Goal: Use online tool/utility: Use online tool/utility

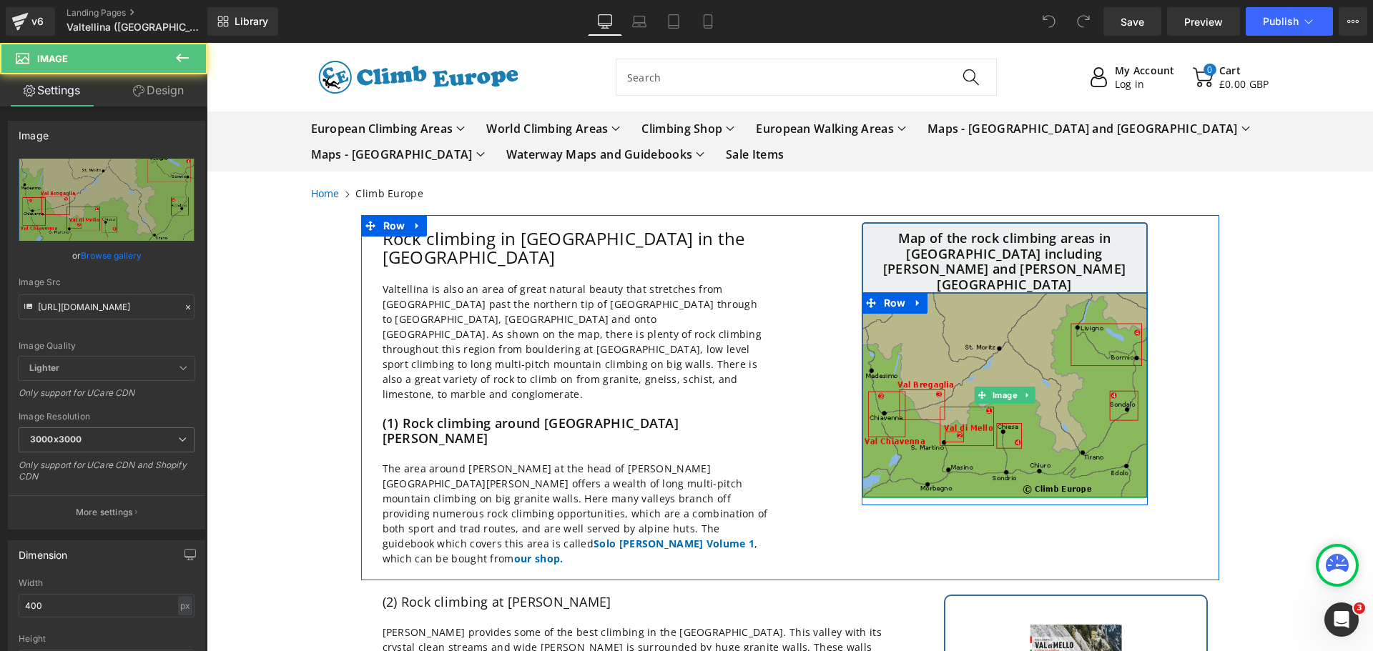
click at [962, 315] on img at bounding box center [1005, 395] width 286 height 206
click at [888, 300] on img at bounding box center [1005, 395] width 286 height 206
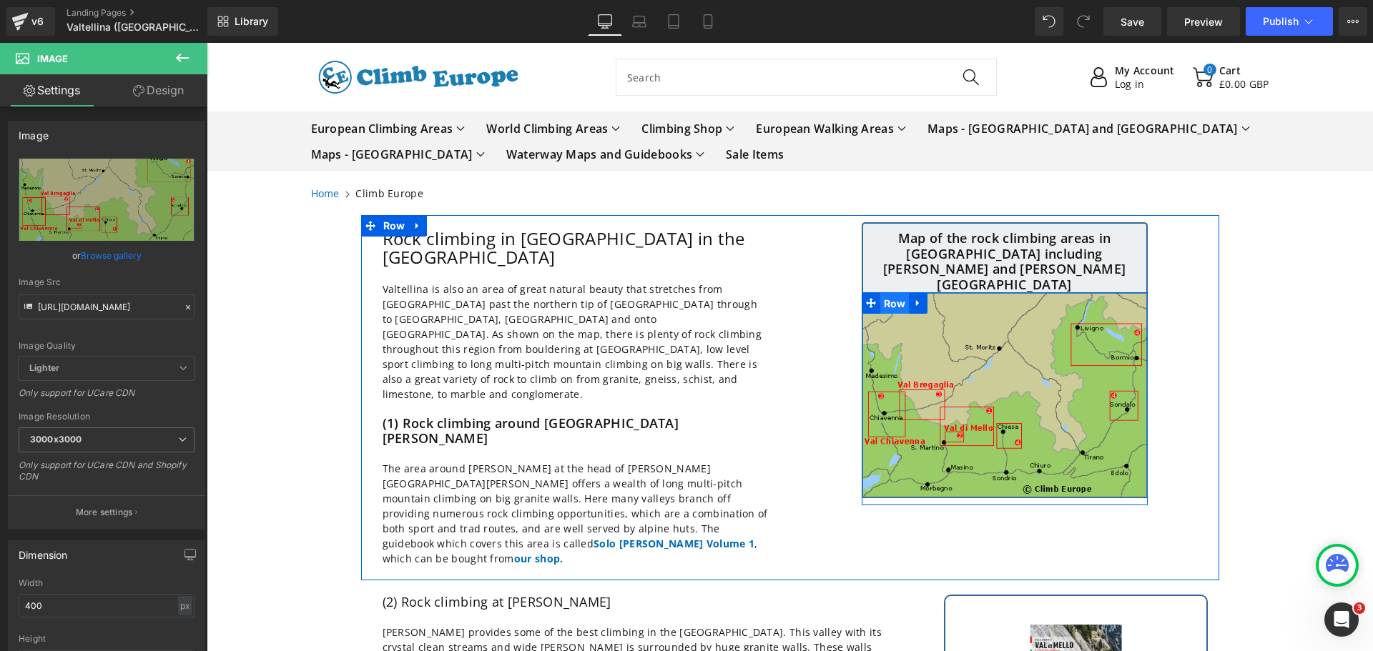
click at [885, 293] on span "Row" at bounding box center [894, 303] width 29 height 21
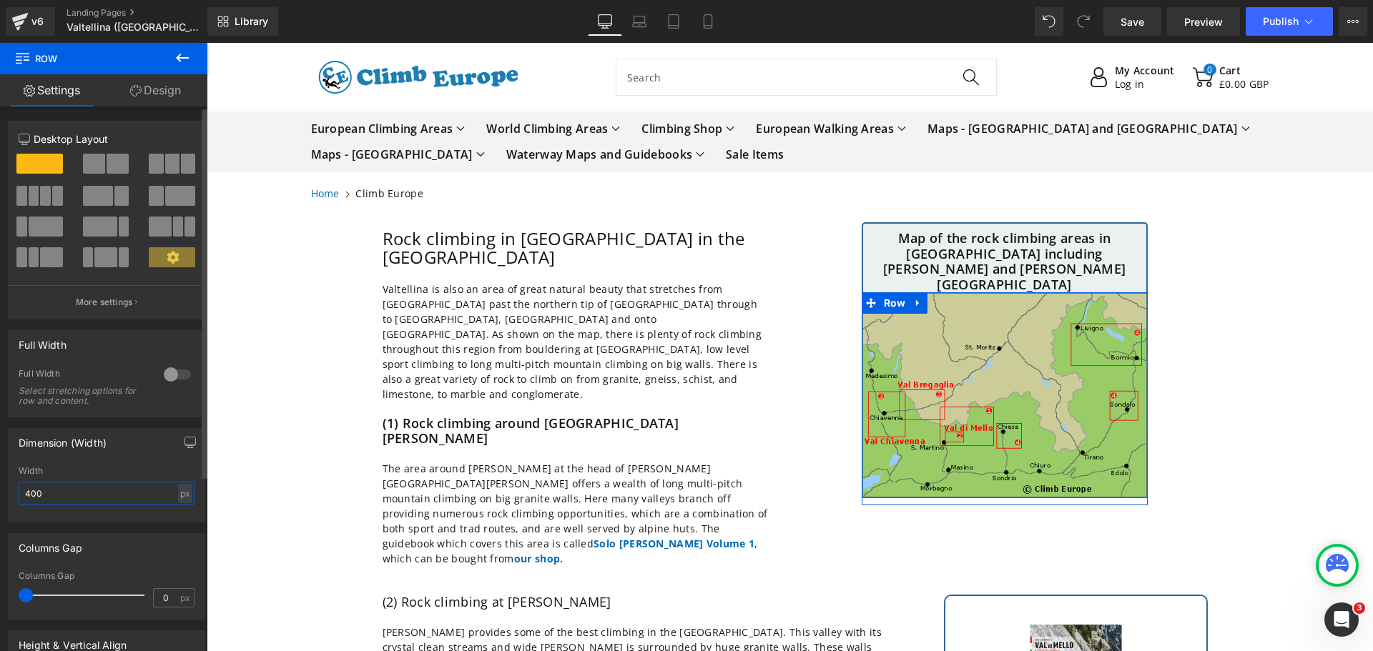
drag, startPoint x: 51, startPoint y: 497, endPoint x: 6, endPoint y: 490, distance: 44.8
click at [6, 490] on div "Dimension (Width) 400px Width 400 px % px" at bounding box center [107, 470] width 214 height 105
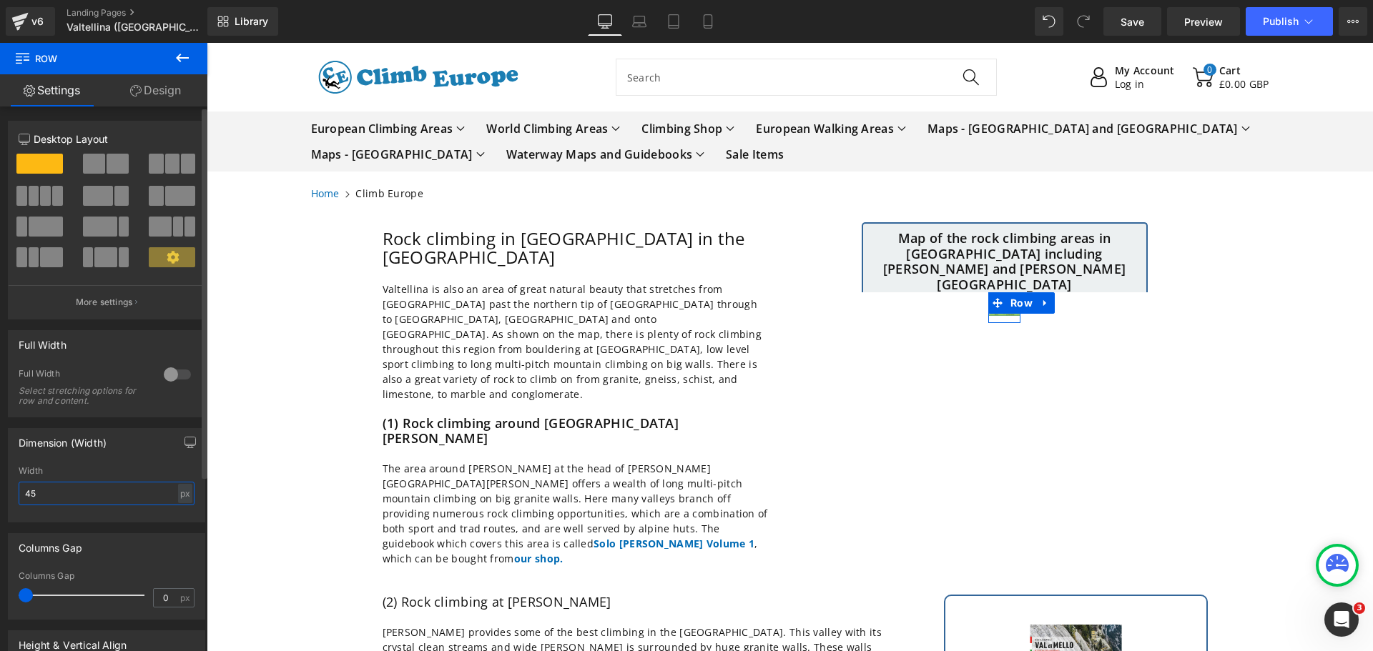
type input "450"
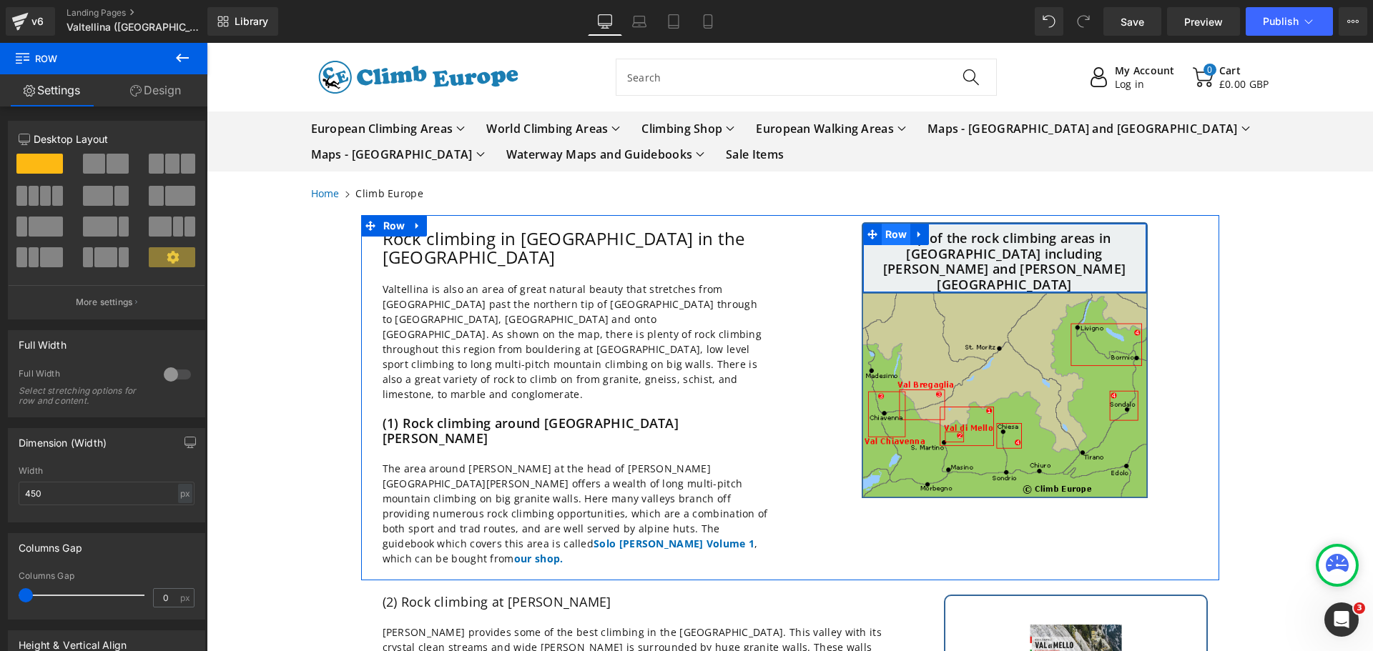
click at [887, 235] on span "Row" at bounding box center [896, 234] width 29 height 21
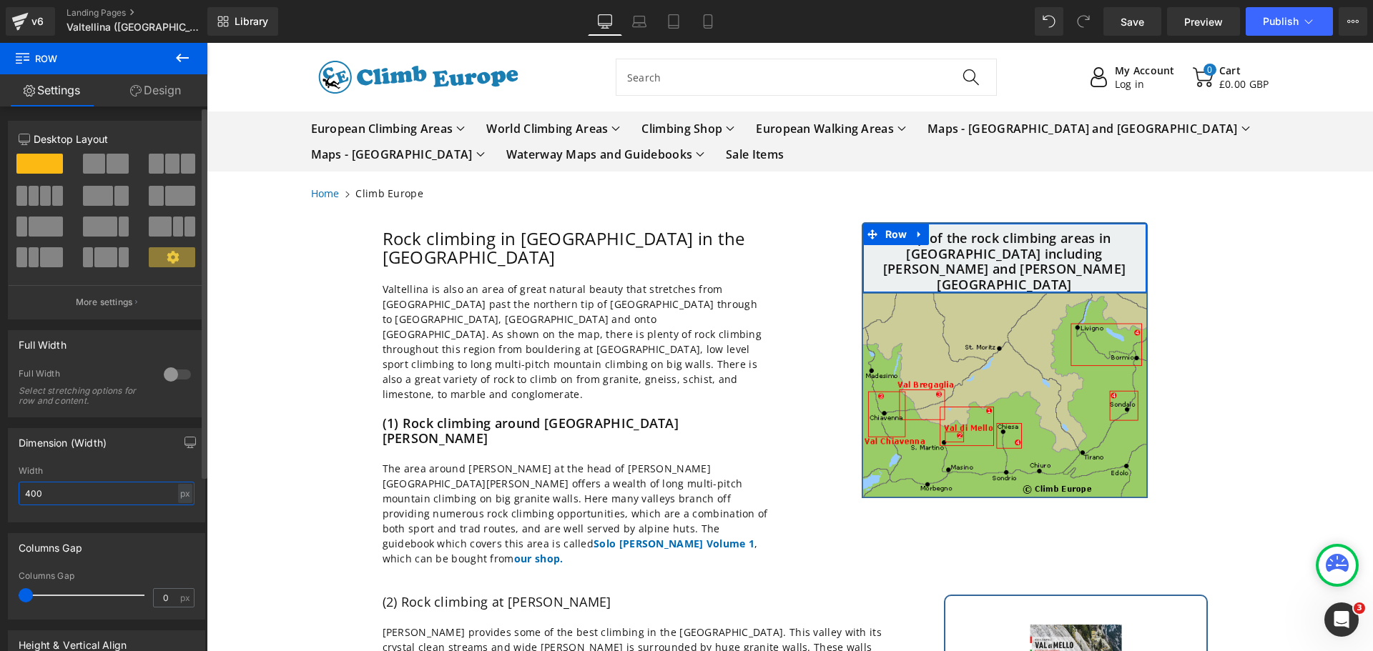
drag, startPoint x: 55, startPoint y: 498, endPoint x: 8, endPoint y: 490, distance: 47.8
click at [8, 490] on div "Dimension (Width) 400px Width 400 px % px" at bounding box center [106, 475] width 197 height 94
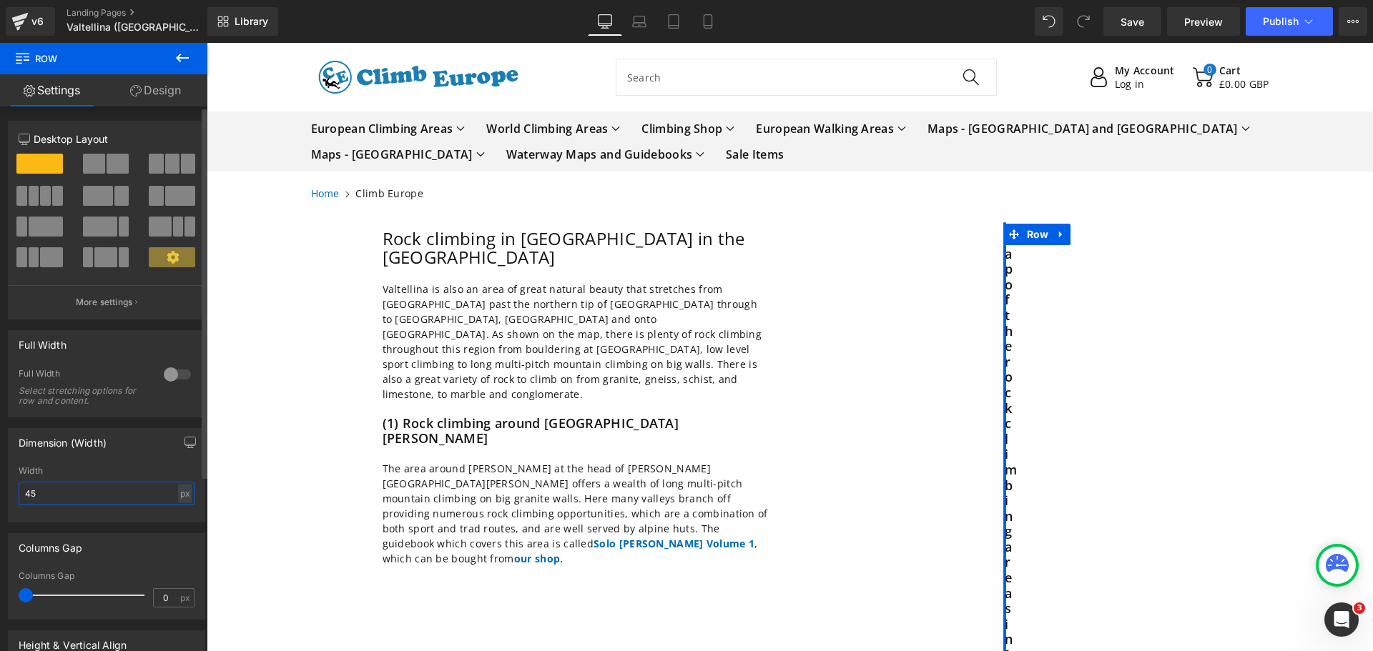
type input "450"
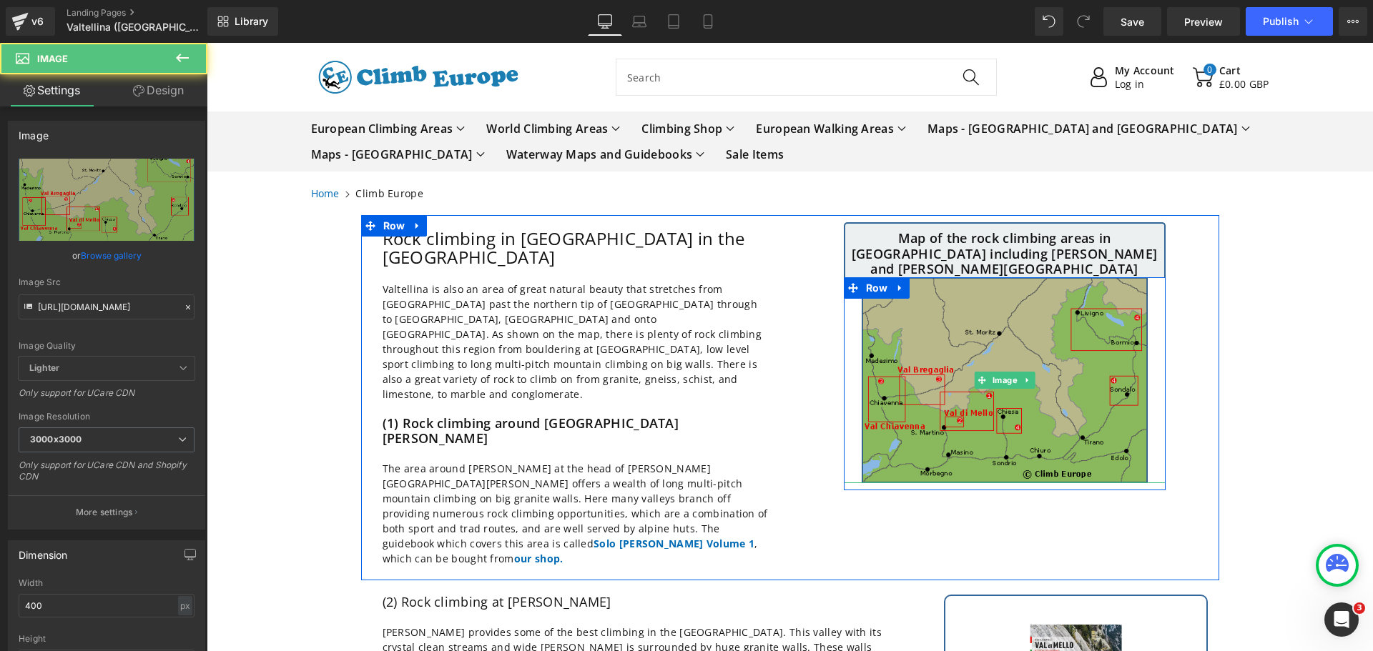
click at [929, 343] on img at bounding box center [1005, 380] width 286 height 206
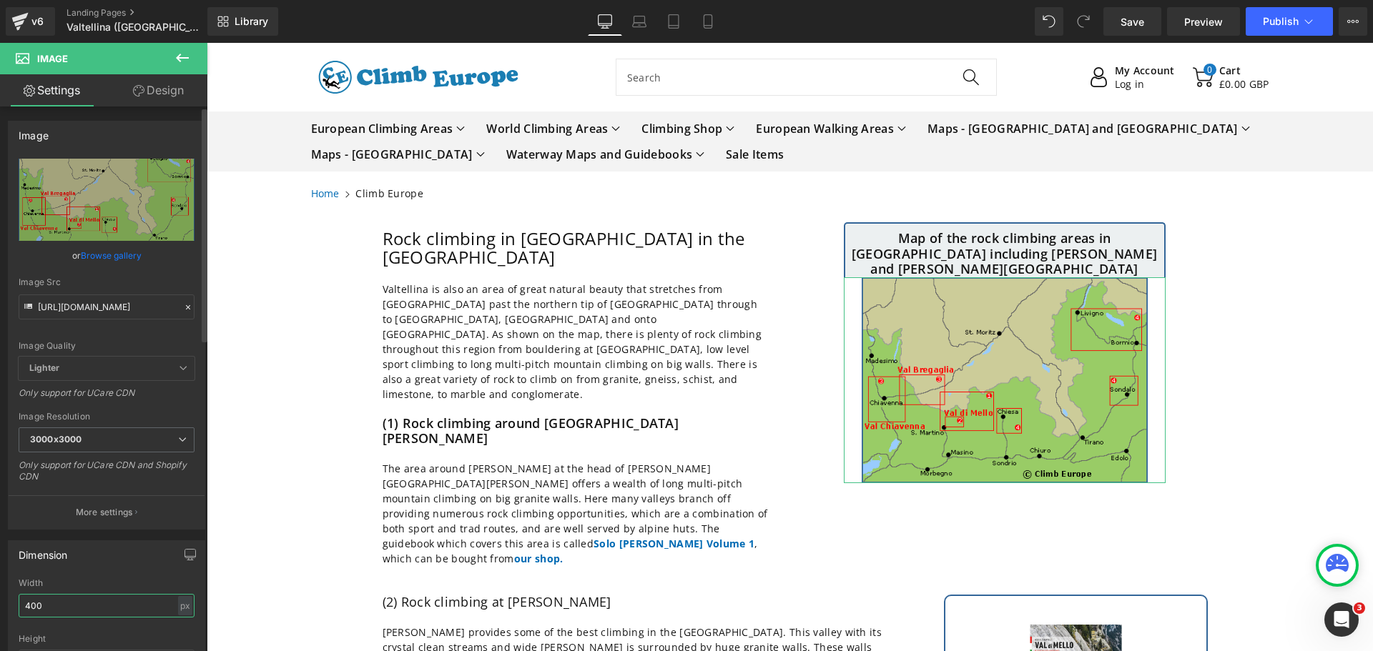
drag, startPoint x: 50, startPoint y: 602, endPoint x: 0, endPoint y: 608, distance: 50.4
click at [0, 608] on div "Dimension 400px Width 400 px % px auto Height auto 0 Circle Image" at bounding box center [107, 626] width 214 height 192
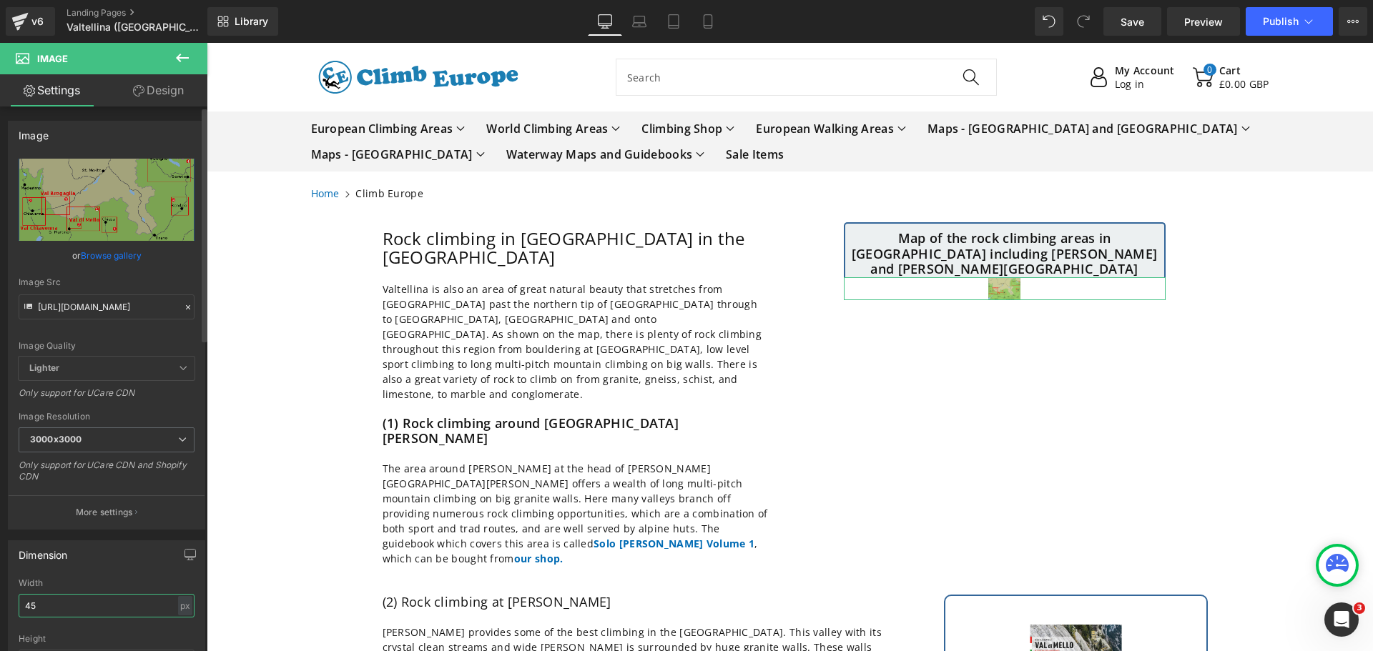
type input "450"
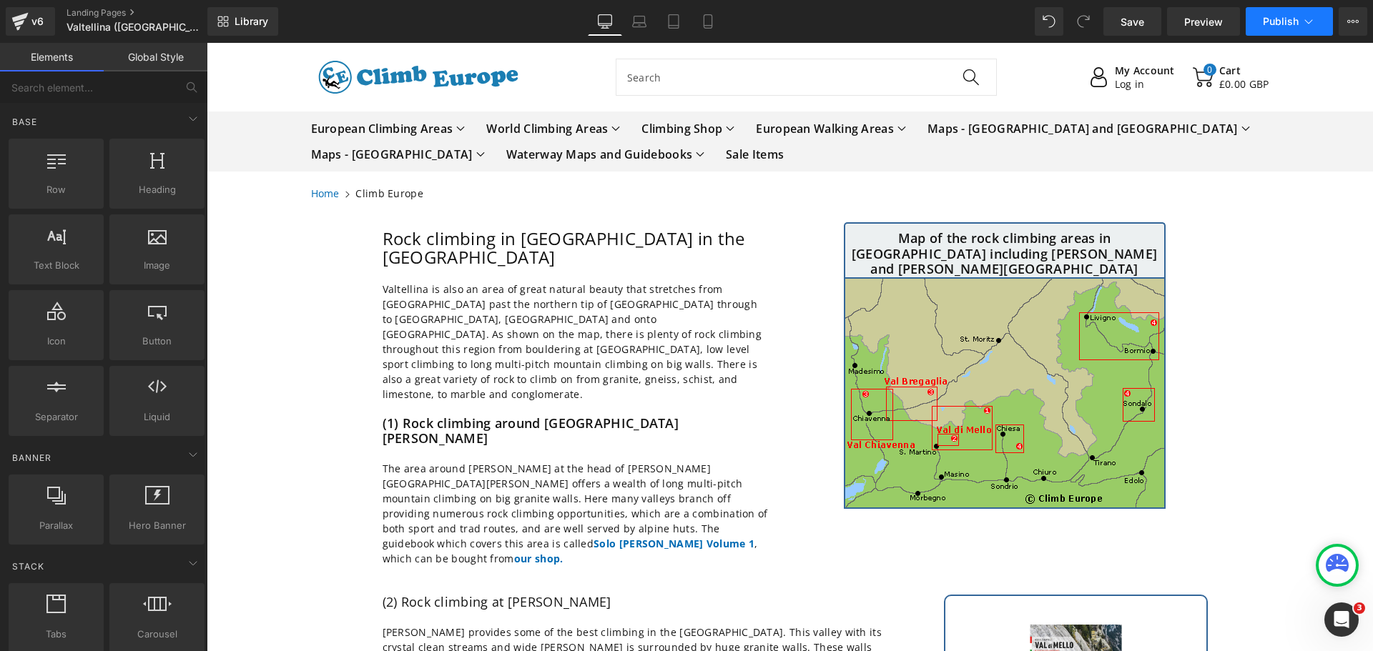
click at [1305, 20] on icon at bounding box center [1309, 21] width 8 height 4
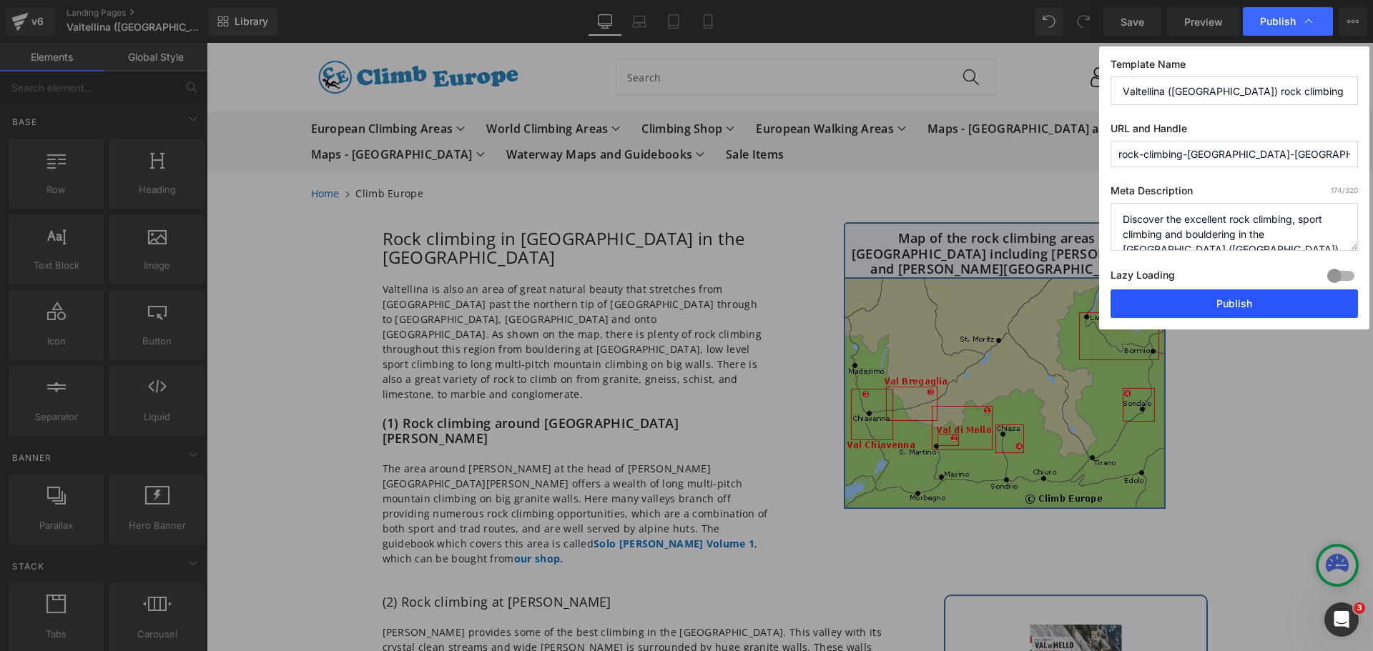
click at [1231, 305] on button "Publish" at bounding box center [1233, 304] width 247 height 29
